Goal: Check status: Check status

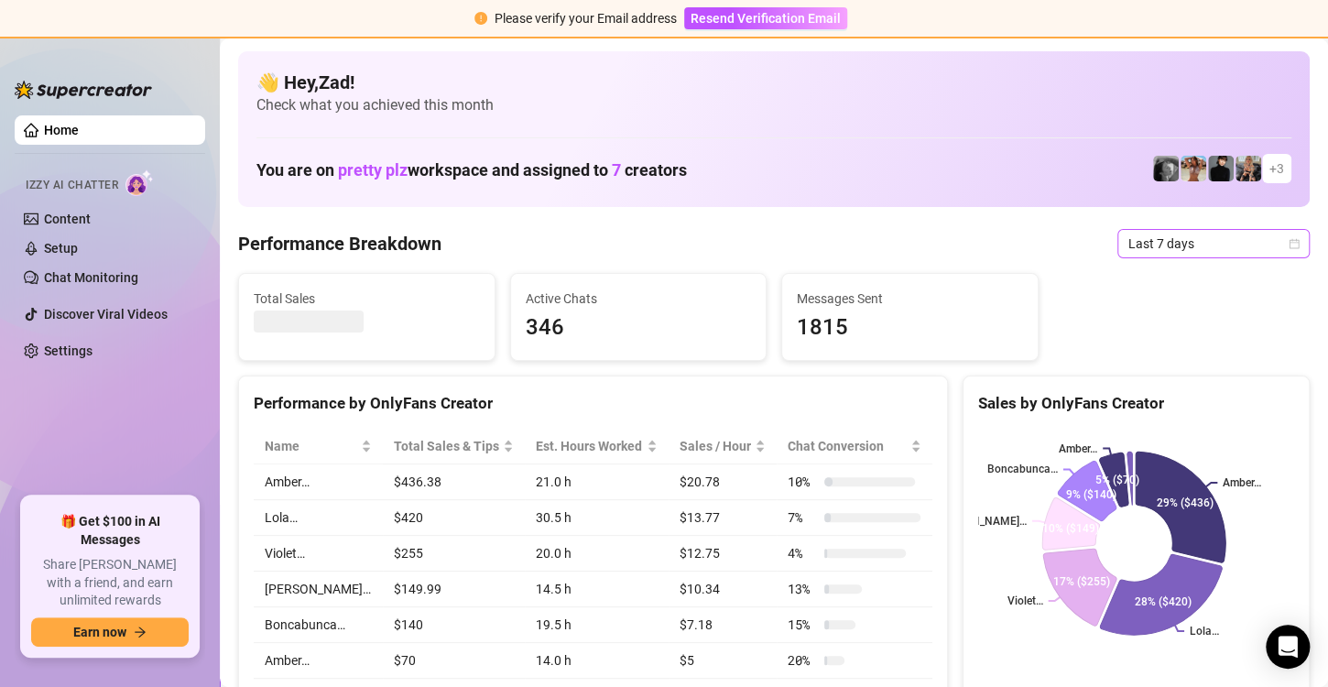
click at [1240, 256] on span "Last 7 days" at bounding box center [1213, 243] width 170 height 27
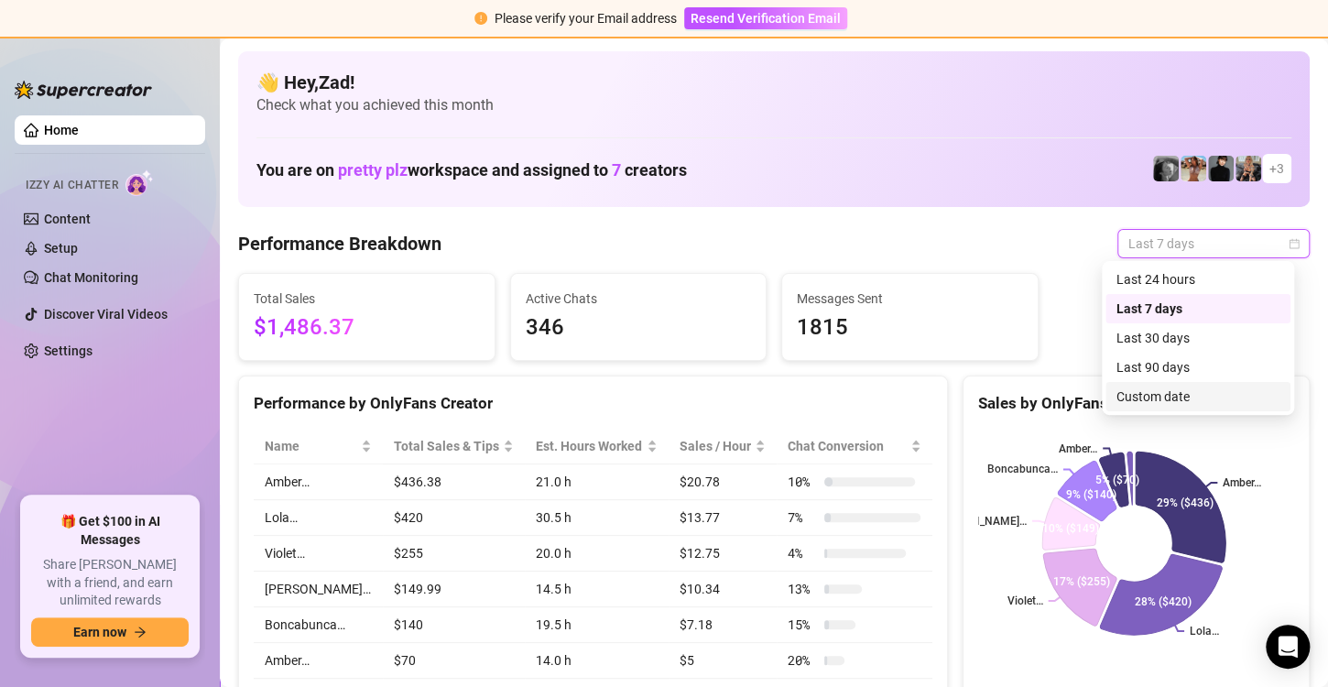
click at [1161, 395] on div "Custom date" at bounding box center [1197, 396] width 163 height 20
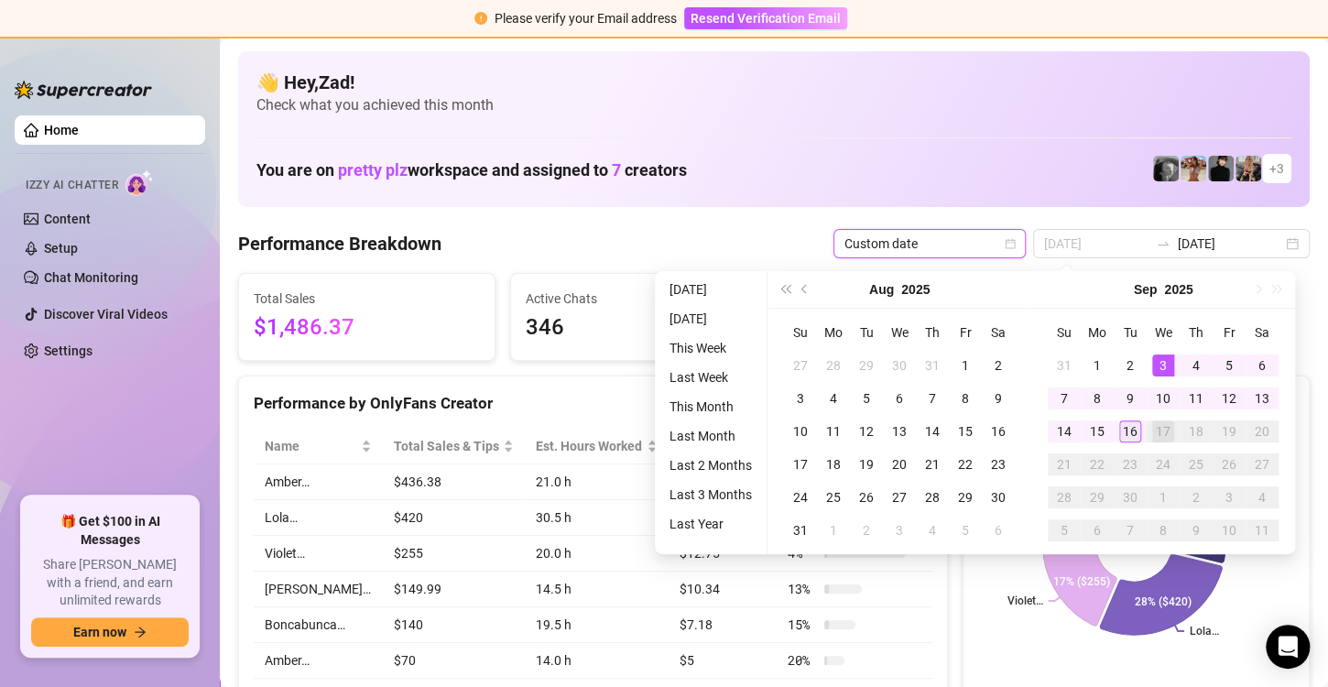
type input "[DATE]"
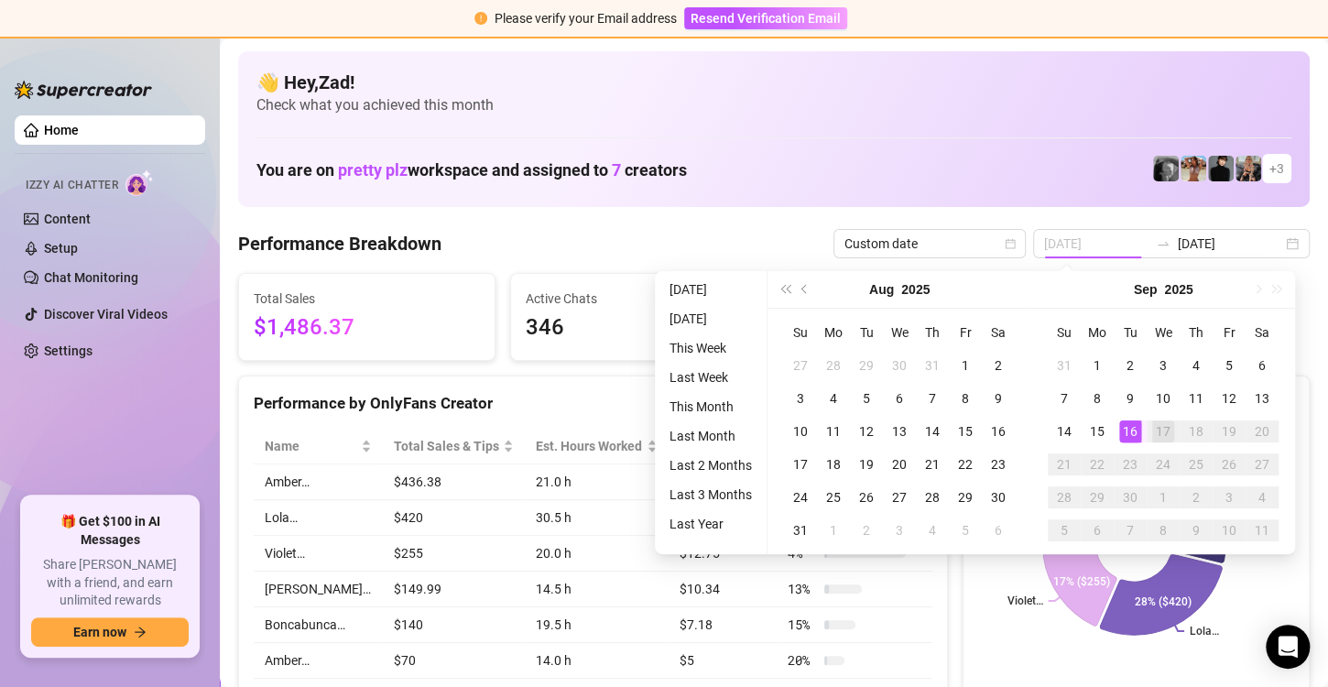
click at [1129, 436] on div "16" at bounding box center [1130, 431] width 22 height 22
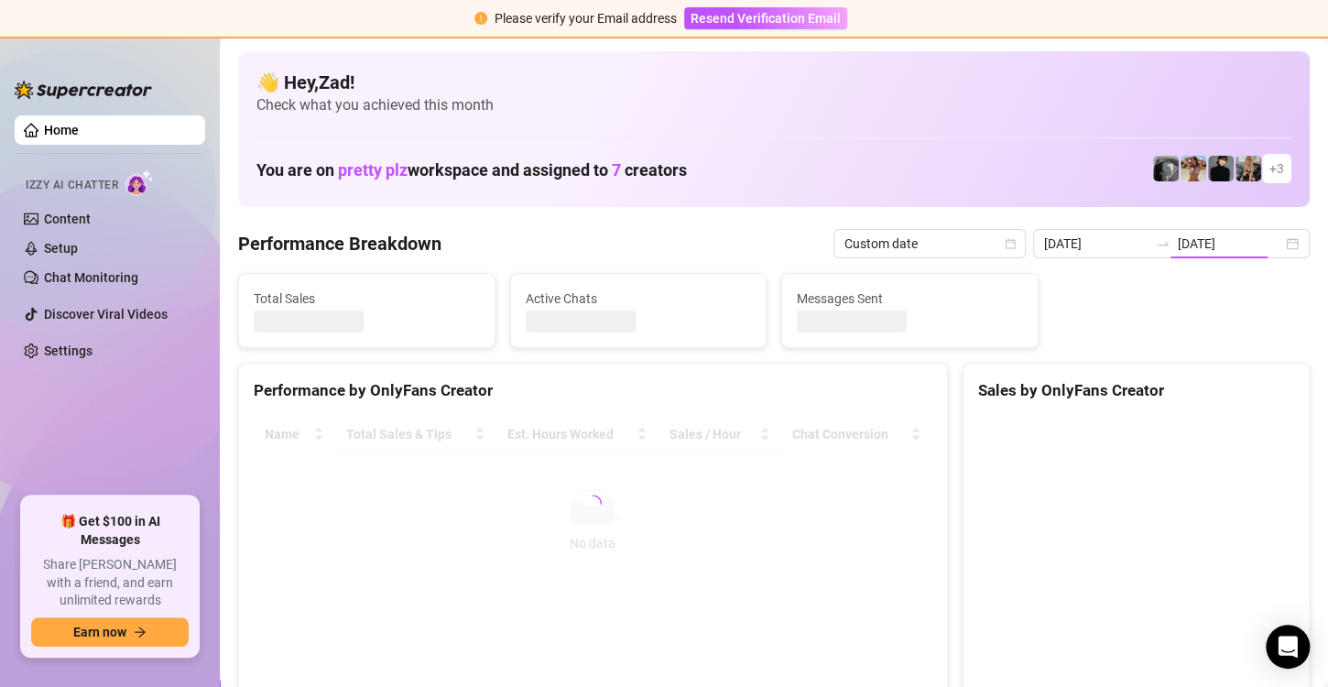
type input "[DATE]"
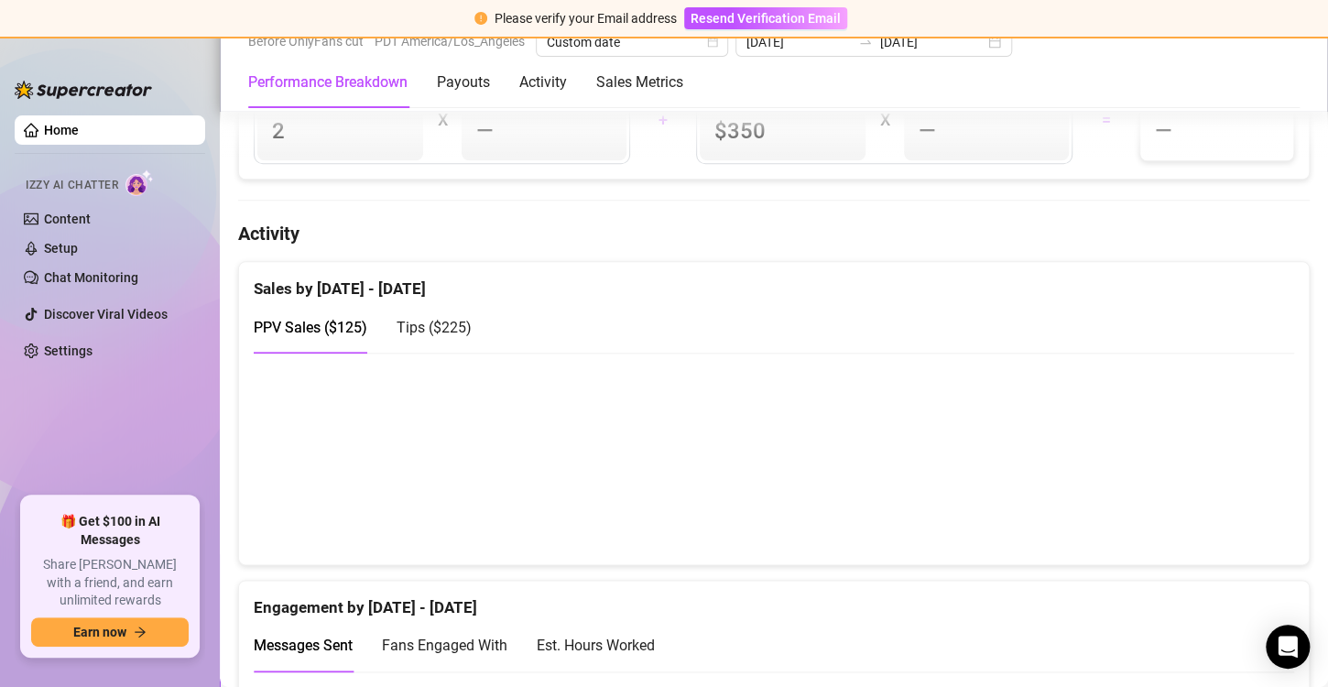
scroll to position [894, 0]
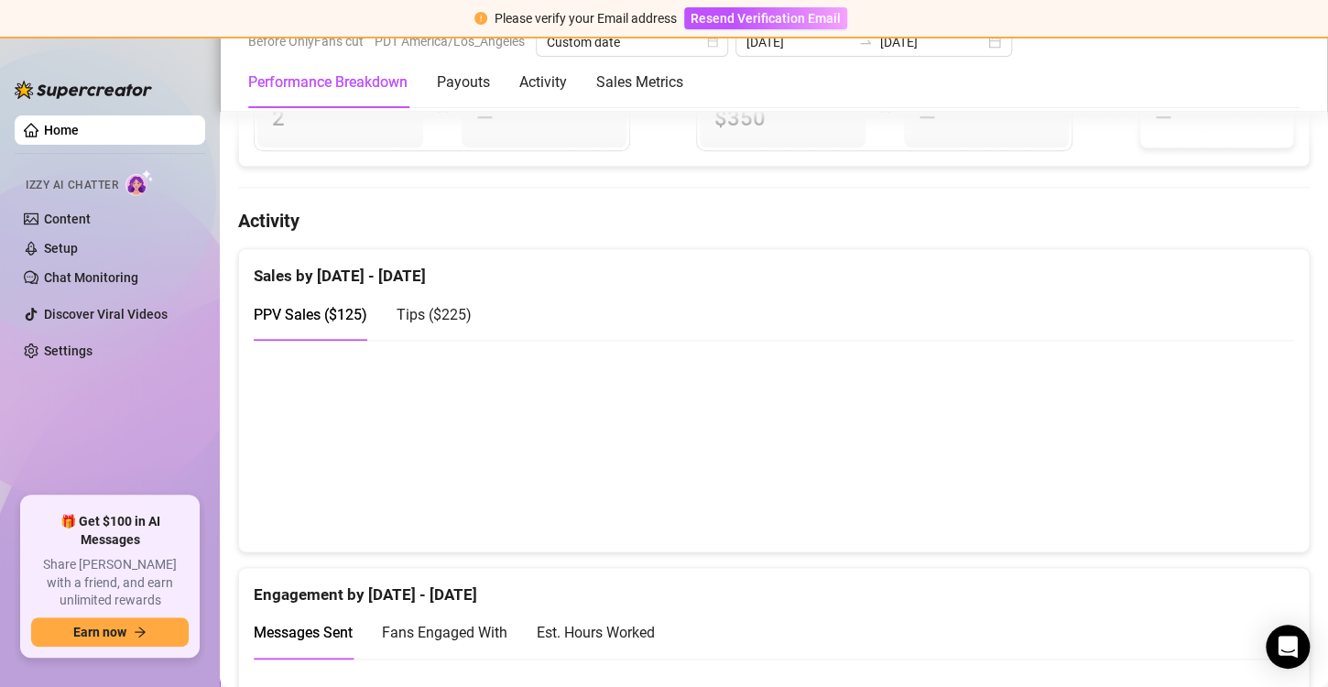
click at [453, 306] on span "Tips ( $225 )" at bounding box center [434, 314] width 75 height 17
click at [321, 306] on span "PPV Sales ( $125 )" at bounding box center [311, 314] width 114 height 17
